Goal: Information Seeking & Learning: Learn about a topic

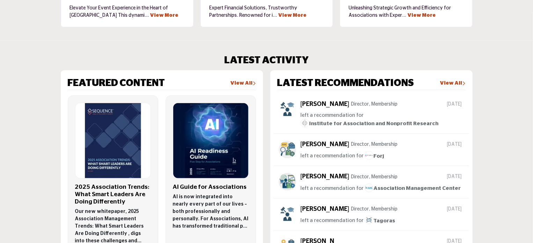
scroll to position [346, 0]
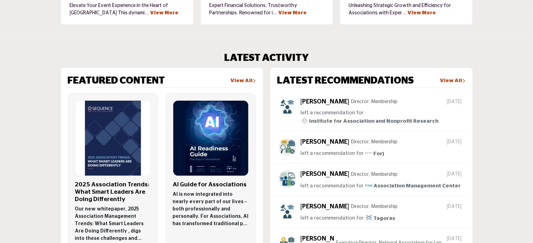
click at [96, 184] on h3 "2025 Association Trends: What Smart Leaders Are Doing Differently" at bounding box center [113, 192] width 76 height 22
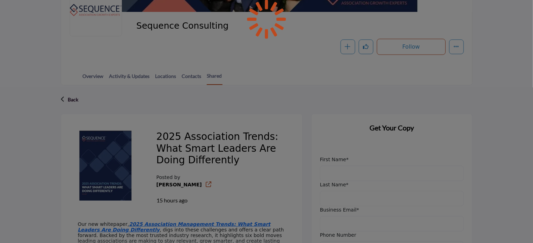
scroll to position [89, 0]
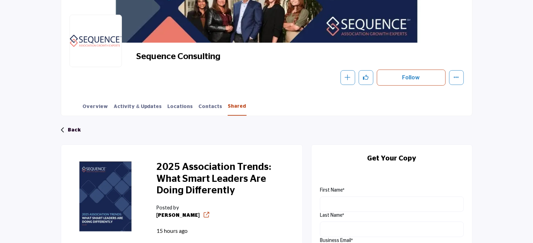
click at [228, 105] on link "Shared" at bounding box center [237, 109] width 19 height 13
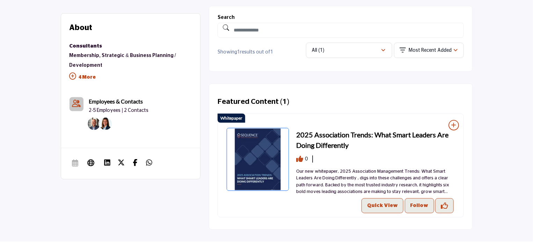
scroll to position [210, 0]
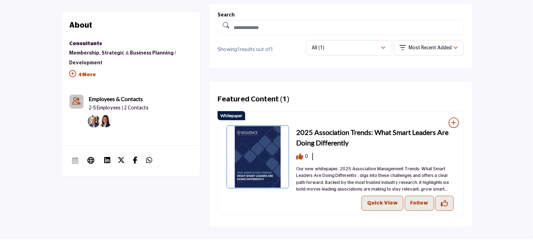
click at [305, 155] on span "0" at bounding box center [306, 156] width 3 height 7
click at [306, 155] on span "0" at bounding box center [306, 156] width 3 height 7
